Goal: Task Accomplishment & Management: Manage account settings

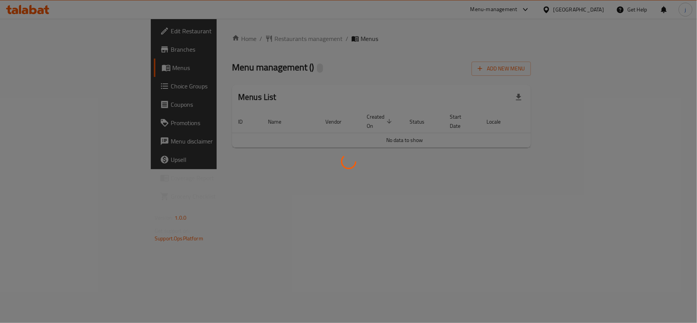
click at [54, 86] on div at bounding box center [348, 161] width 697 height 323
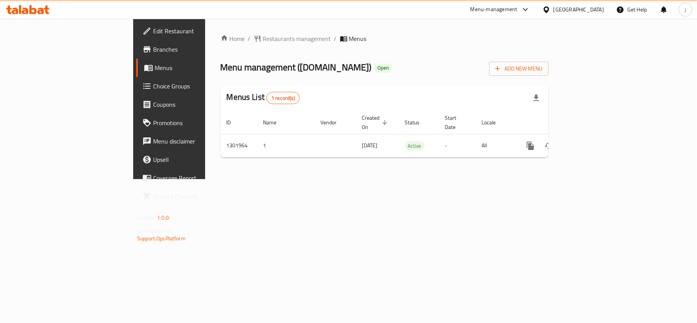
click at [142, 83] on icon at bounding box center [146, 85] width 9 height 9
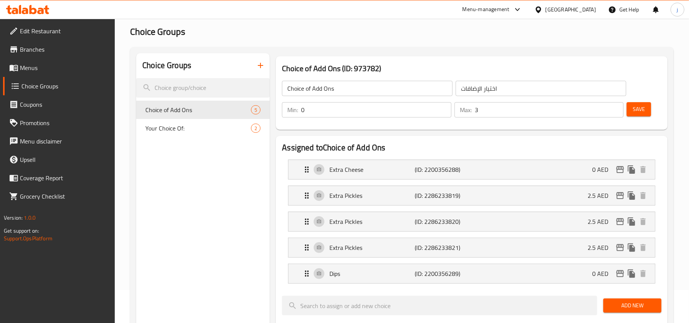
scroll to position [51, 0]
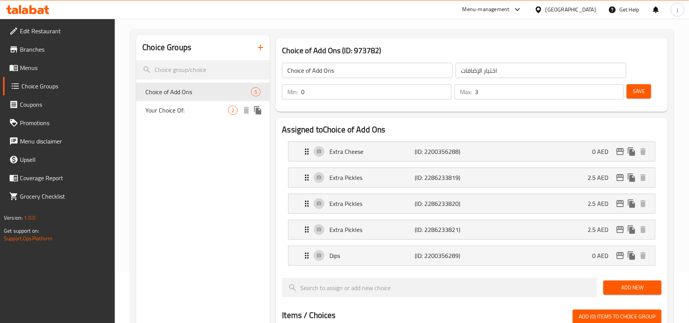
click at [182, 109] on span "Your Choice Of:" at bounding box center [186, 110] width 83 height 9
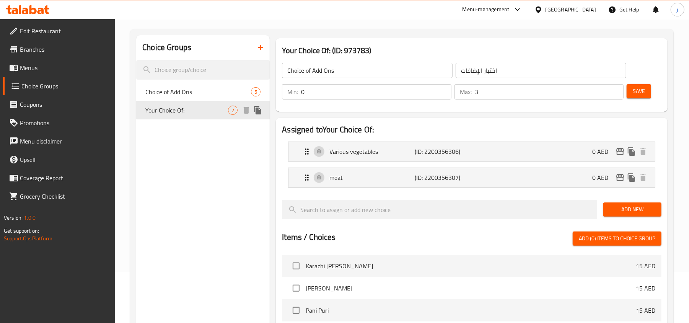
type input "Your Choice Of:"
type input "اختيارك من:"
type input "1"
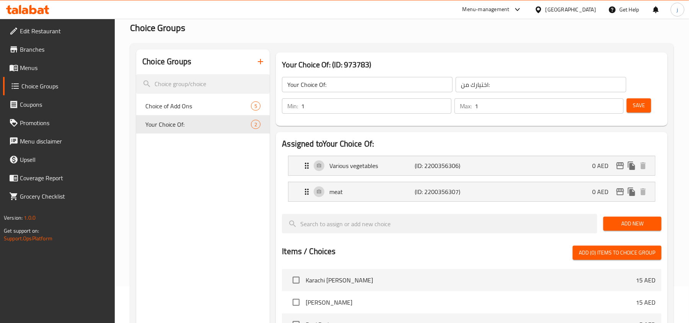
scroll to position [0, 0]
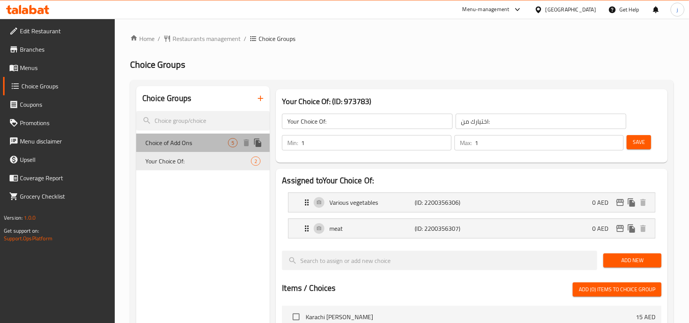
click at [198, 142] on span "Choice of Add Ons" at bounding box center [186, 142] width 83 height 9
type input "Choice of Add Ons"
type input "اختيار الإضافات"
type input "0"
type input "3"
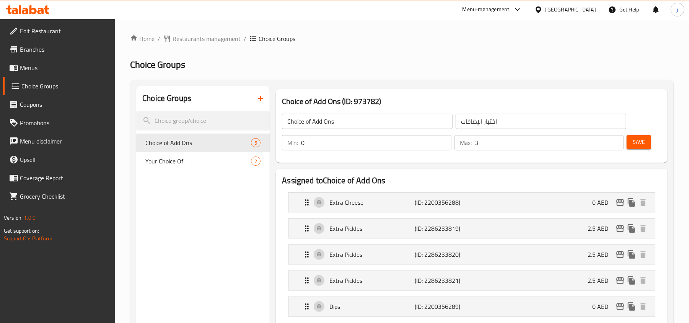
click at [553, 8] on div "[GEOGRAPHIC_DATA]" at bounding box center [571, 9] width 50 height 8
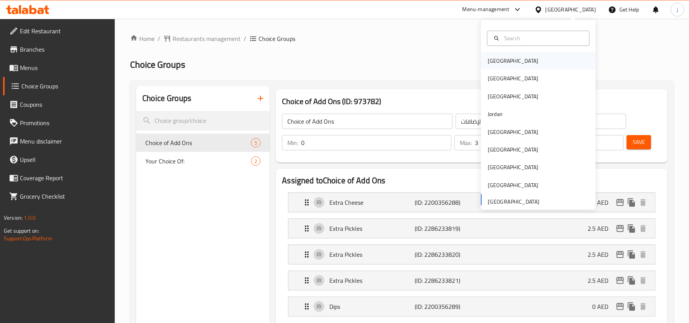
click at [490, 60] on div "[GEOGRAPHIC_DATA]" at bounding box center [513, 61] width 50 height 8
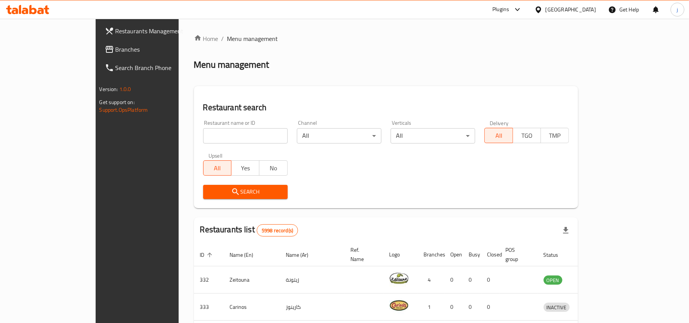
click at [116, 51] on span "Branches" at bounding box center [160, 49] width 89 height 9
